Goal: Task Accomplishment & Management: Manage account settings

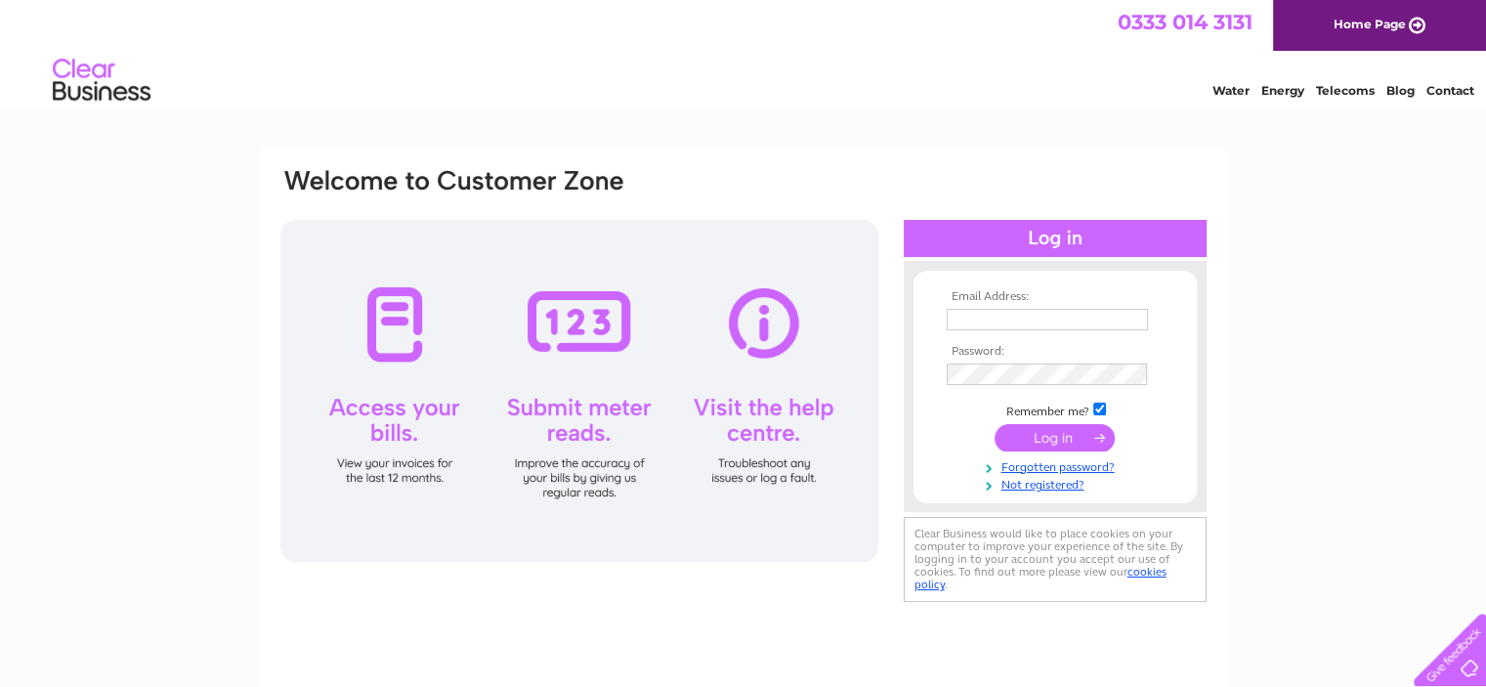
type input "caroline@taskforce.org.uk"
click at [1042, 443] on input "submit" at bounding box center [1054, 437] width 120 height 27
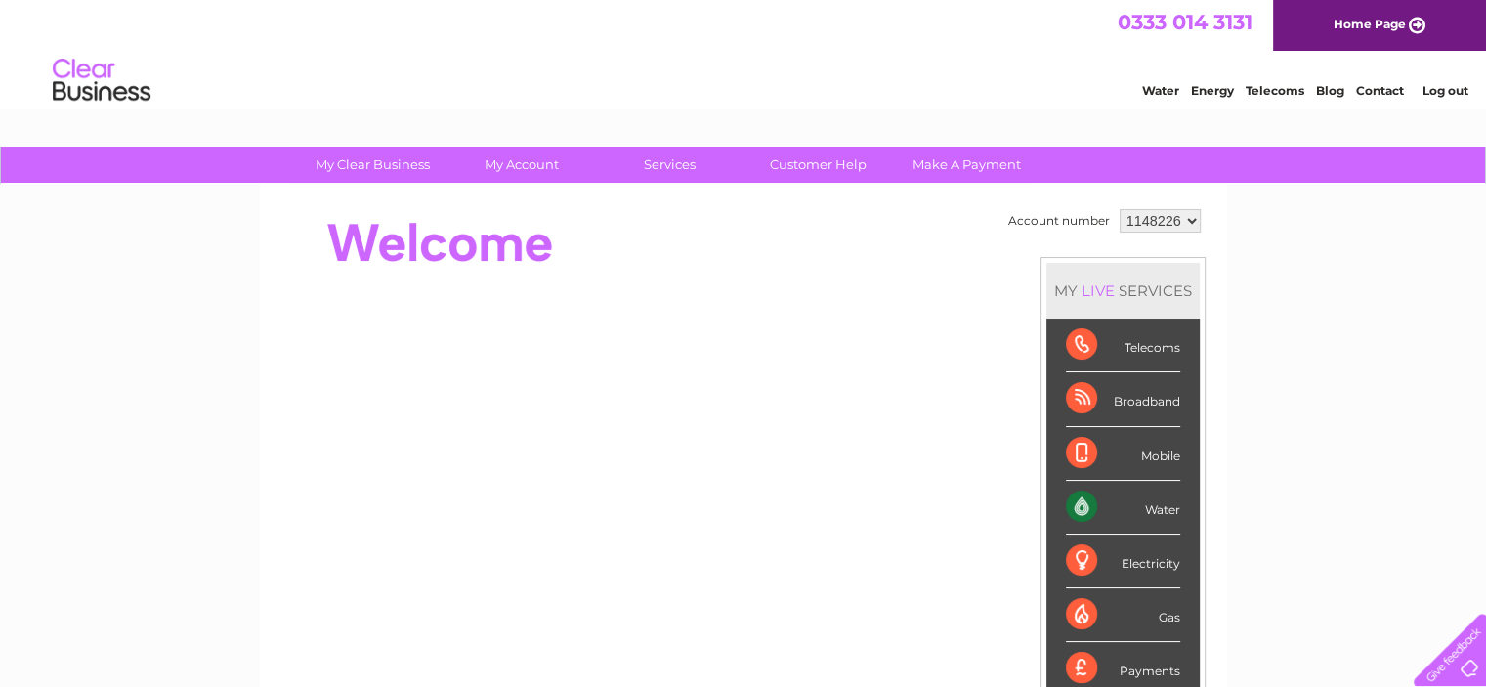
click at [1074, 500] on div "Water" at bounding box center [1123, 508] width 114 height 54
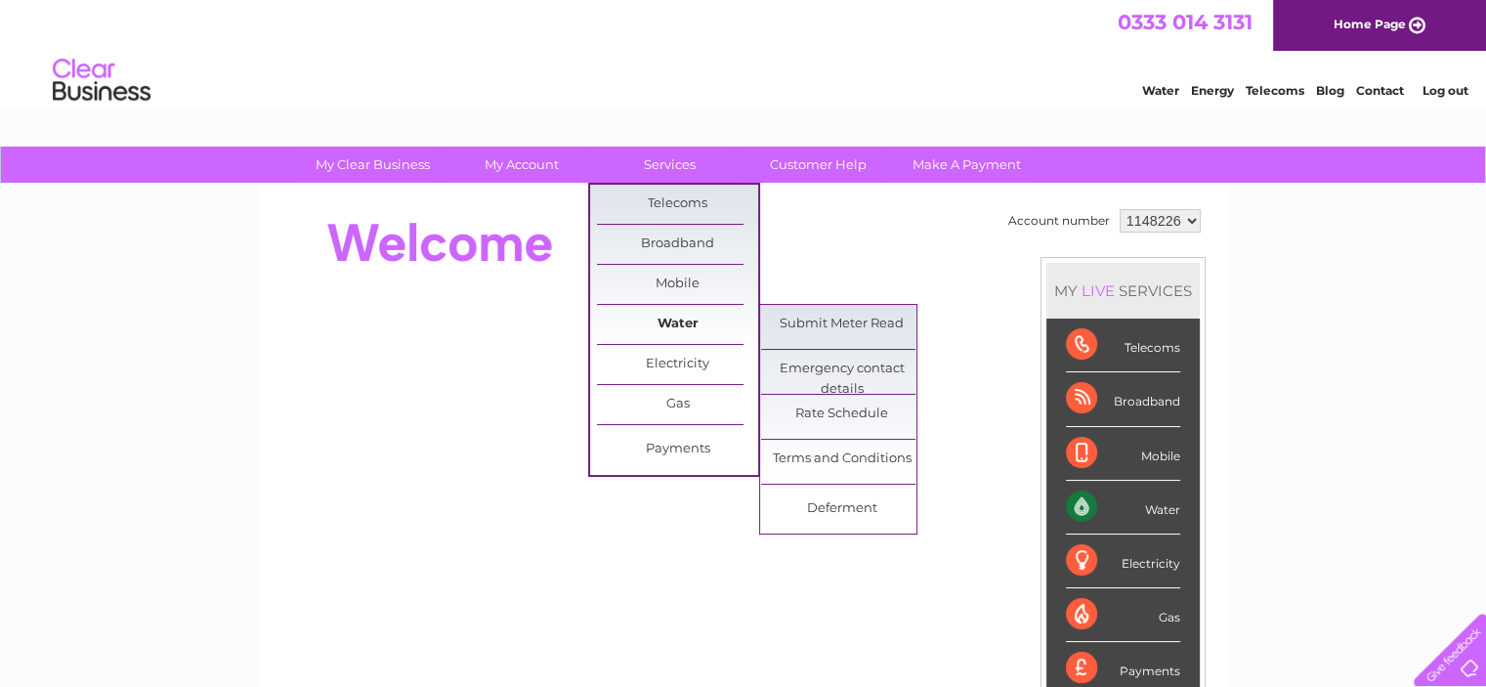
click at [672, 319] on link "Water" at bounding box center [677, 324] width 161 height 39
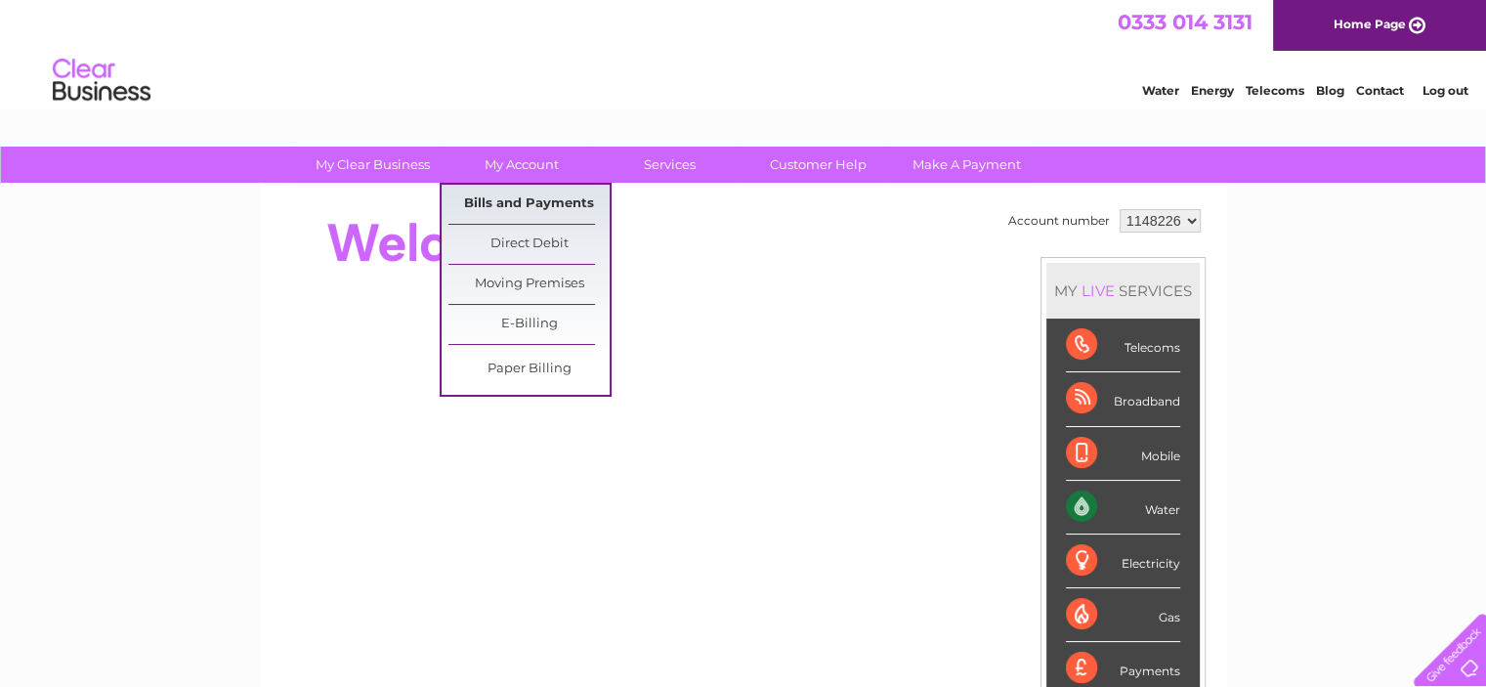
click at [523, 206] on link "Bills and Payments" at bounding box center [528, 204] width 161 height 39
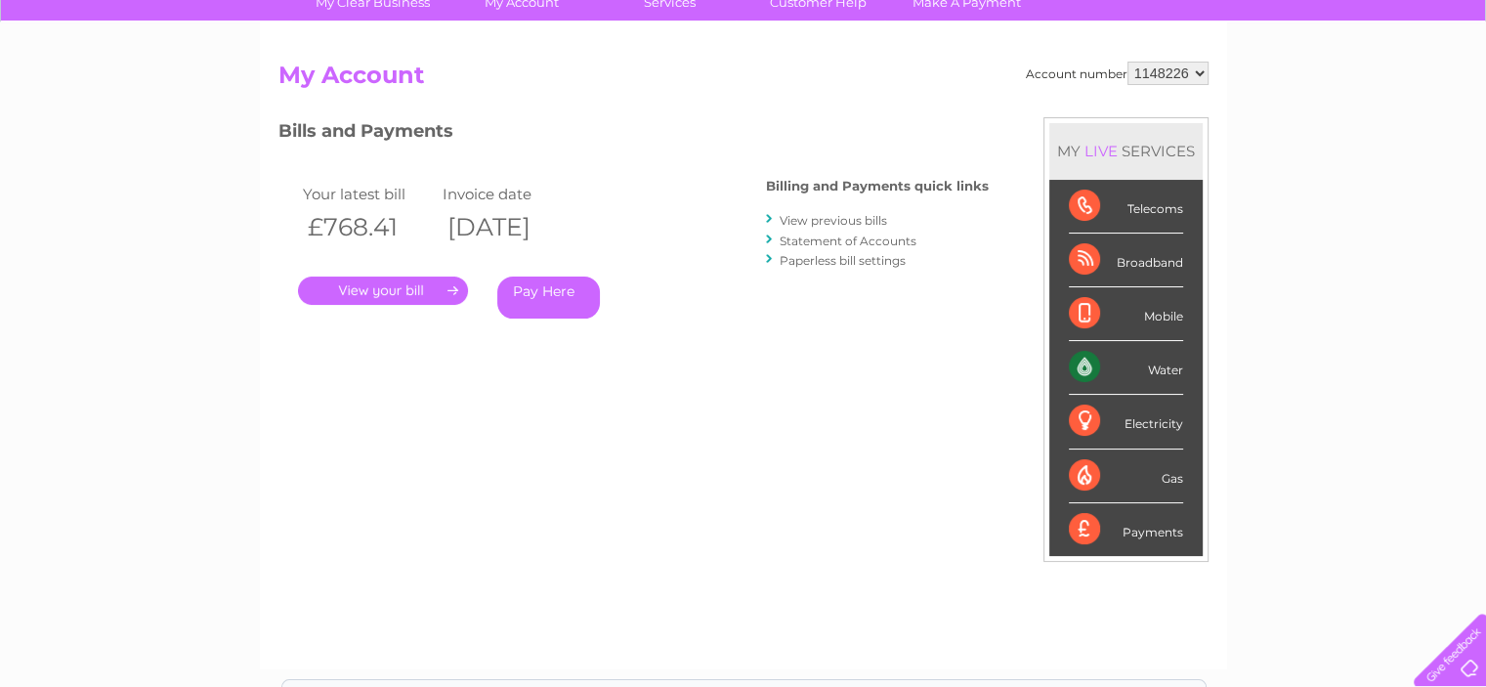
scroll to position [171, 0]
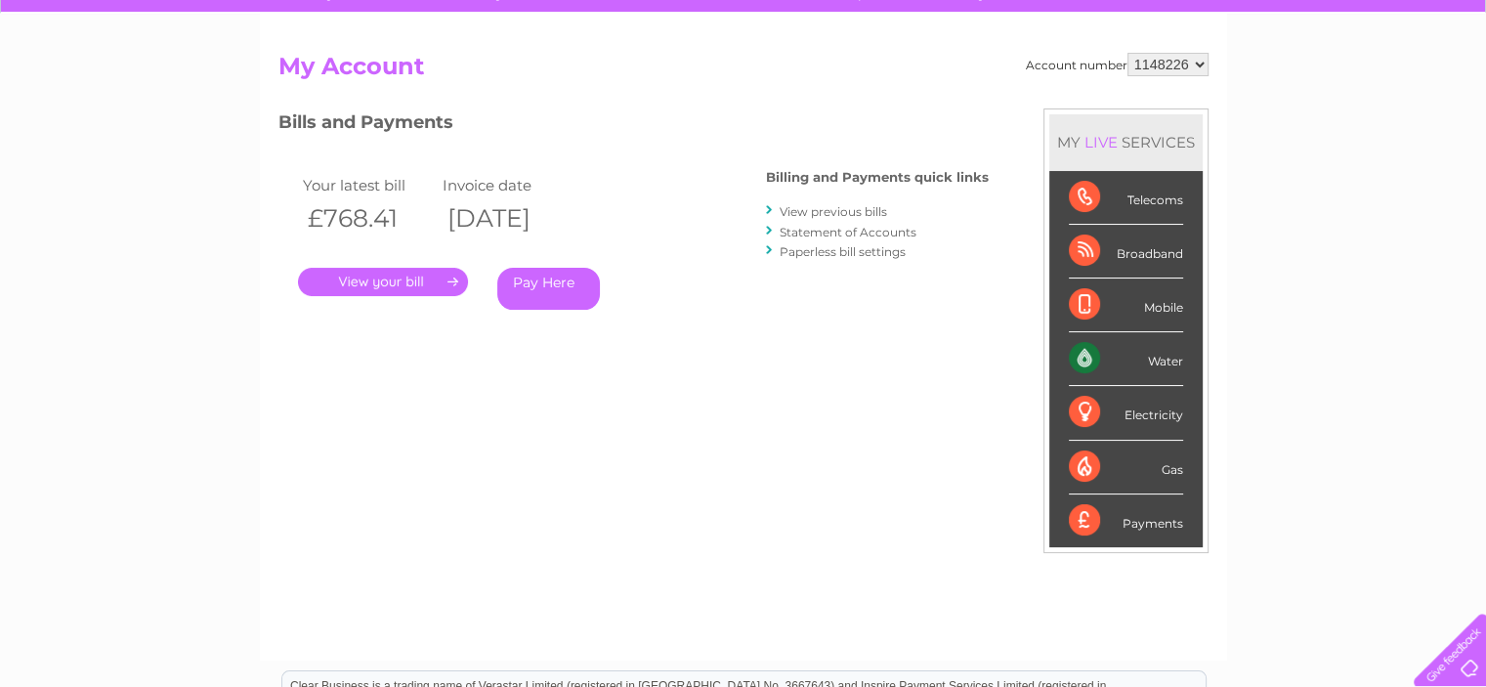
click at [848, 209] on link "View previous bills" at bounding box center [832, 211] width 107 height 15
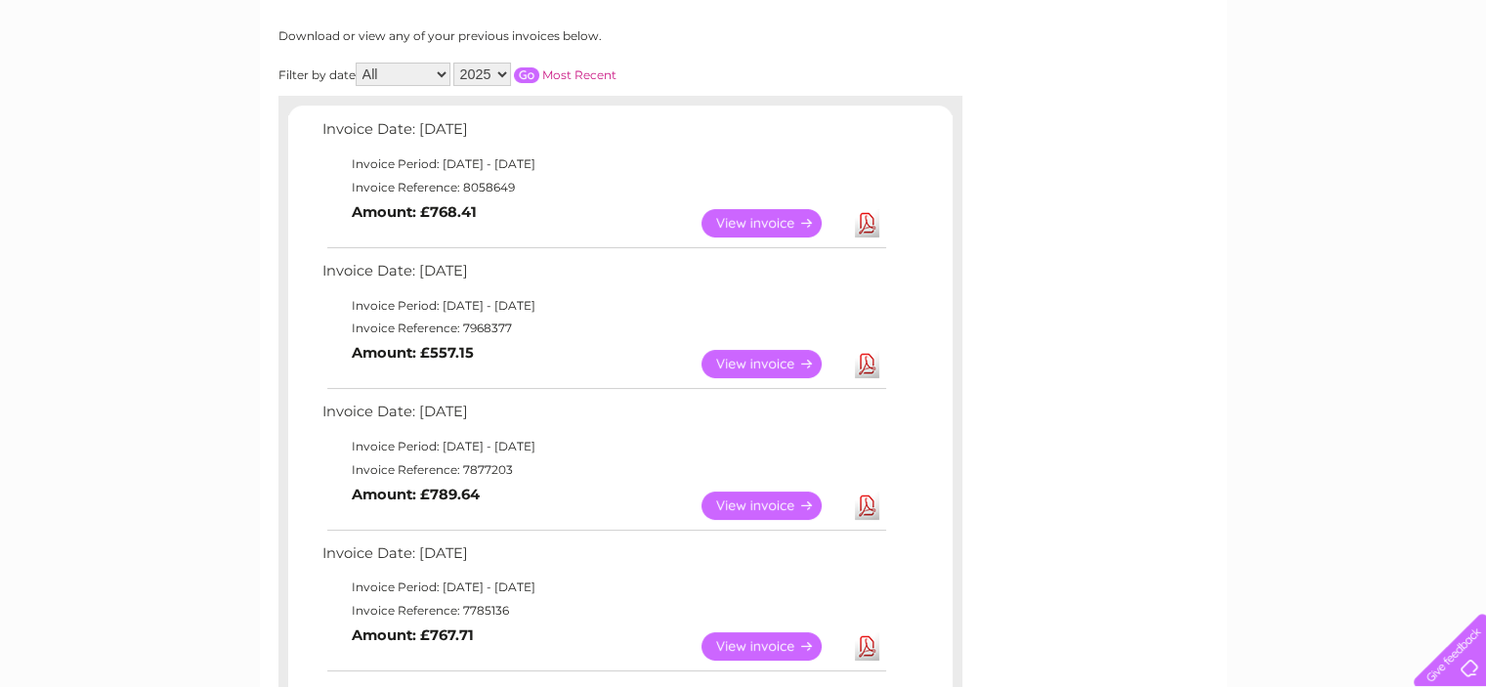
scroll to position [269, 0]
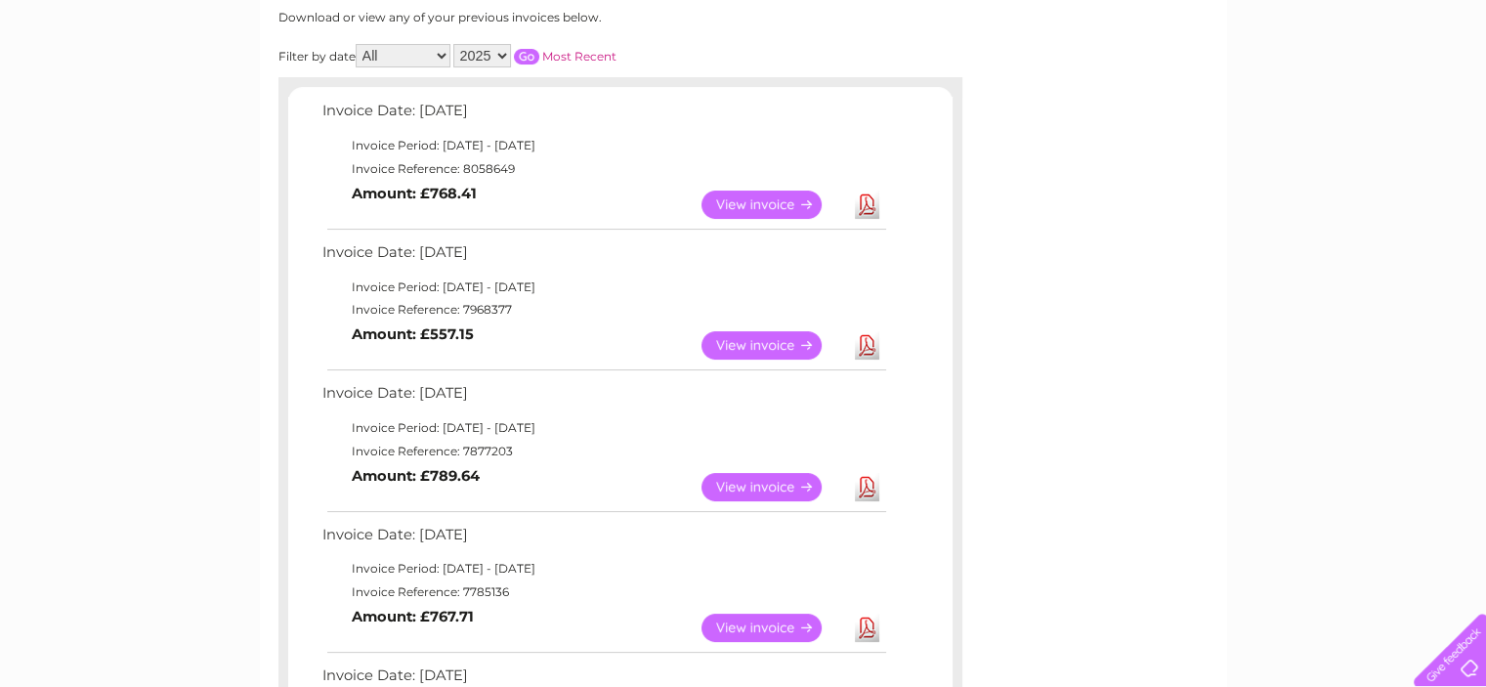
click at [759, 202] on link "View" at bounding box center [773, 204] width 144 height 28
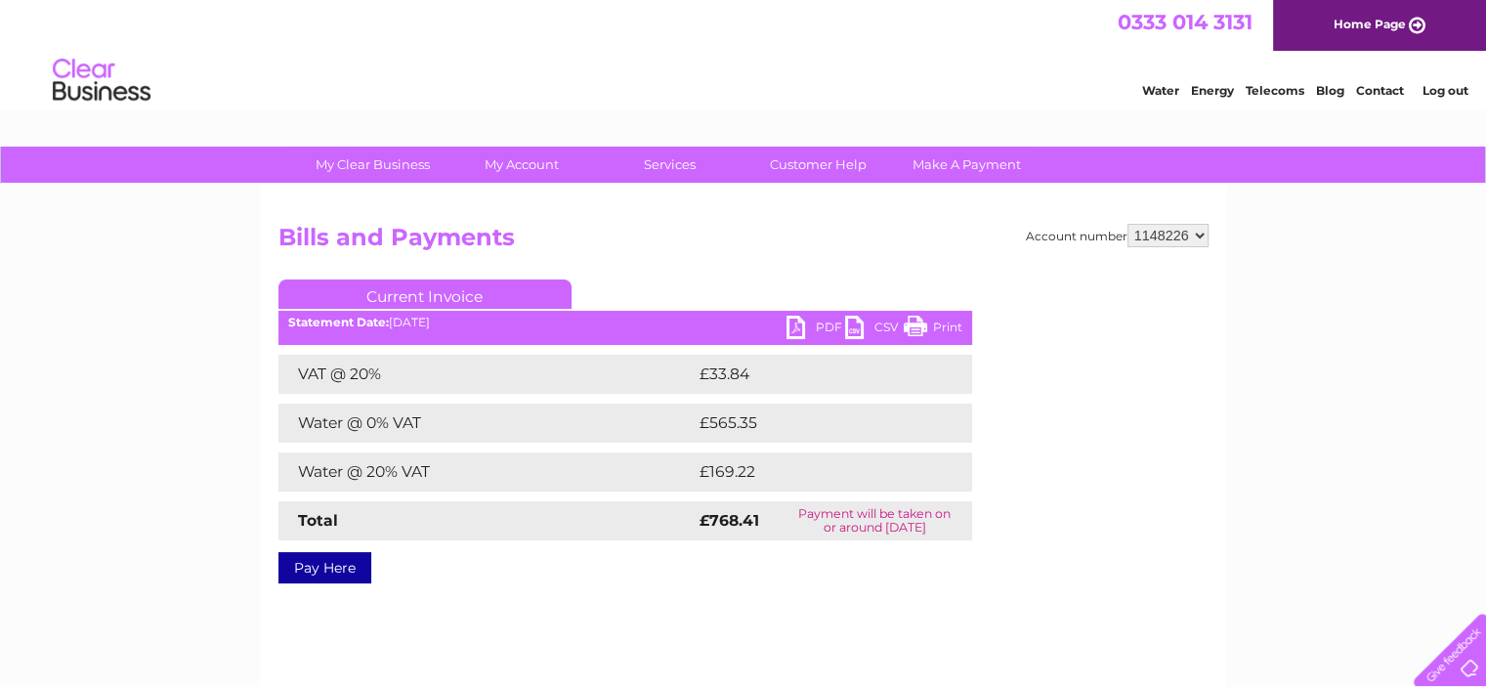
click at [819, 325] on link "PDF" at bounding box center [815, 330] width 59 height 28
